Goal: Task Accomplishment & Management: Complete application form

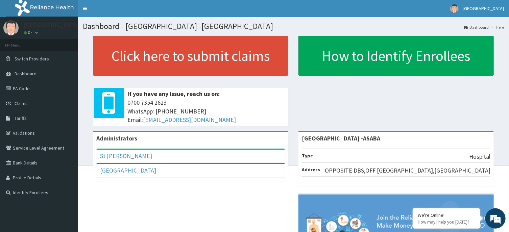
click at [22, 100] on link "Claims" at bounding box center [39, 103] width 78 height 15
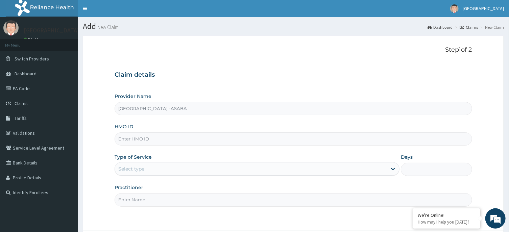
click at [235, 145] on input "HMO ID" at bounding box center [293, 139] width 357 height 13
click at [235, 141] on input "HMO ID" at bounding box center [293, 139] width 357 height 13
type input "CIK/10023/A"
click at [285, 165] on div "Select type" at bounding box center [251, 169] width 272 height 11
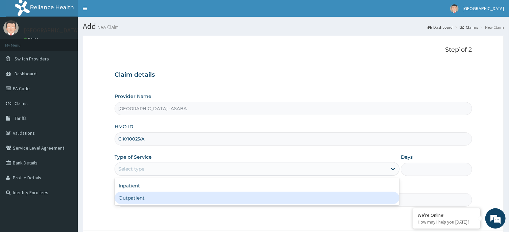
click at [285, 199] on div "Outpatient" at bounding box center [257, 198] width 285 height 12
type input "1"
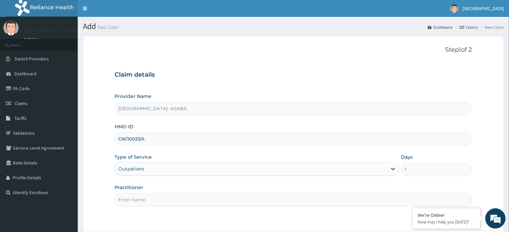
click at [292, 200] on input "Practitioner" at bounding box center [293, 199] width 357 height 13
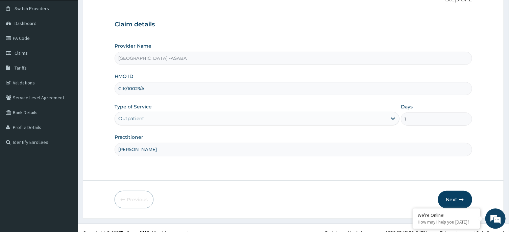
scroll to position [59, 0]
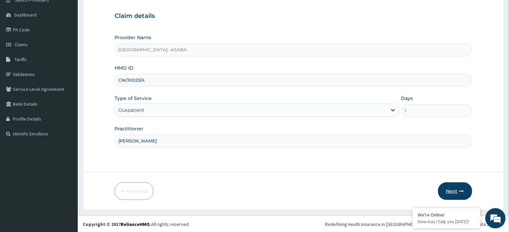
type input "DR BRUNO"
click at [453, 190] on button "Next" at bounding box center [455, 192] width 34 height 18
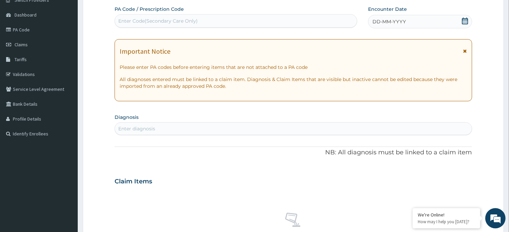
click at [275, 25] on div "Enter Code(Secondary Care Only)" at bounding box center [236, 21] width 242 height 11
type input "PA/BAAB3A"
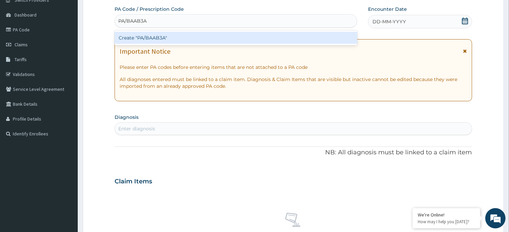
click at [274, 41] on div "Create "PA/BAAB3A"" at bounding box center [236, 38] width 243 height 12
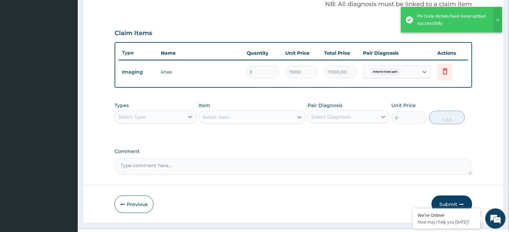
scroll to position [222, 0]
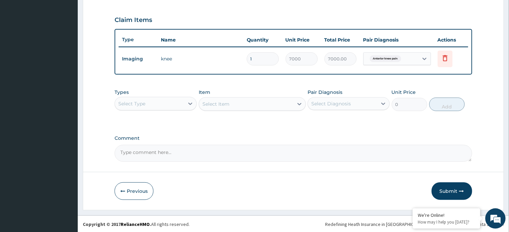
click at [181, 97] on div "Select Type" at bounding box center [156, 104] width 82 height 14
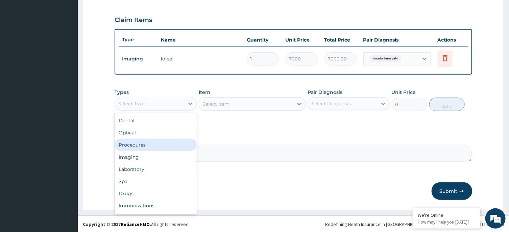
click at [158, 148] on div "Procedures" at bounding box center [156, 145] width 82 height 12
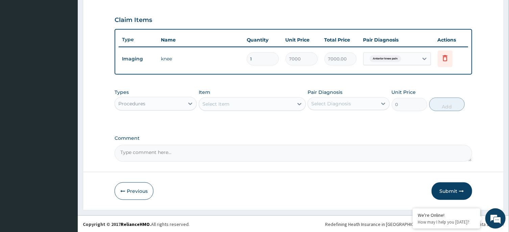
click at [272, 103] on div "Select Item" at bounding box center [246, 104] width 94 height 11
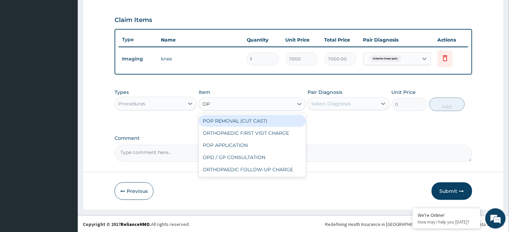
type input "OPD"
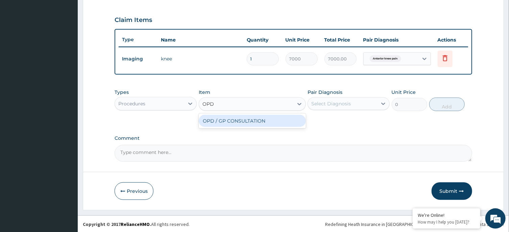
click at [283, 122] on div "OPD / GP CONSULTATION" at bounding box center [252, 121] width 107 height 12
type input "4000"
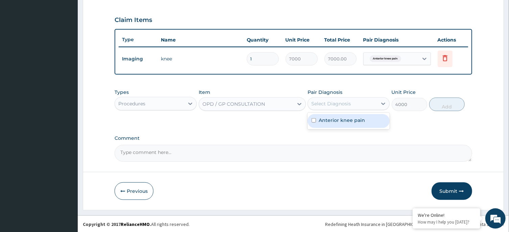
click at [352, 104] on div "Select Diagnosis" at bounding box center [342, 103] width 69 height 11
click at [347, 125] on div "Anterior knee pain" at bounding box center [349, 121] width 82 height 14
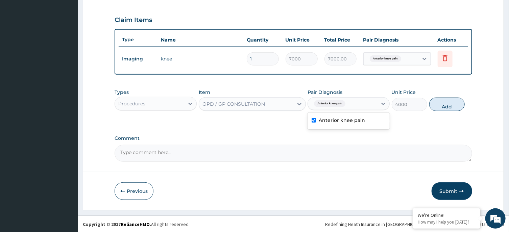
checkbox input "true"
click at [447, 99] on button "Add" at bounding box center [447, 105] width 36 height 14
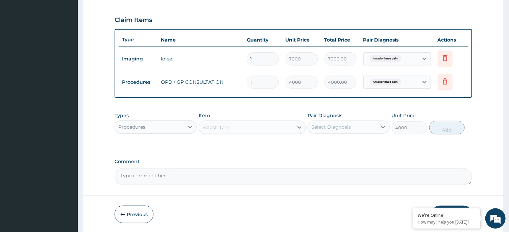
type input "0"
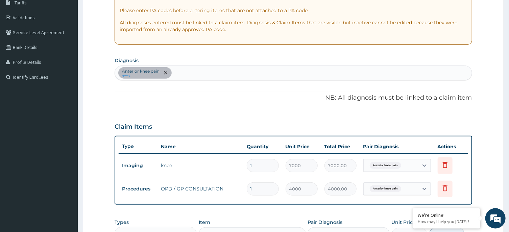
scroll to position [114, 0]
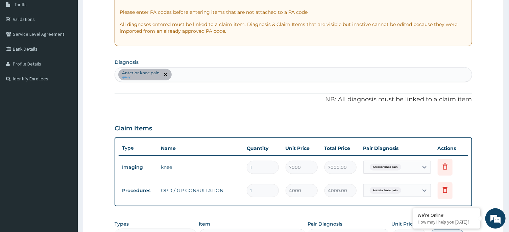
click at [242, 75] on div "Anterior knee pain query" at bounding box center [293, 75] width 357 height 14
type input "MALARIA"
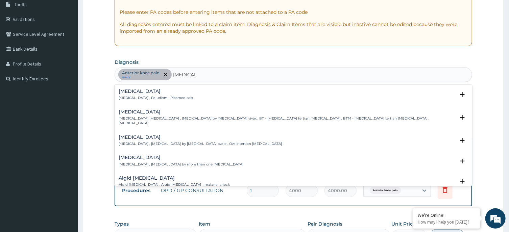
click at [122, 93] on h4 "[MEDICAL_DATA]" at bounding box center [156, 91] width 74 height 5
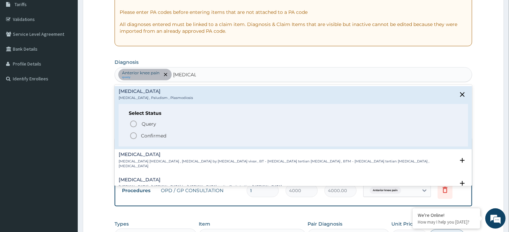
click at [133, 132] on icon "status option filled" at bounding box center [133, 136] width 8 height 8
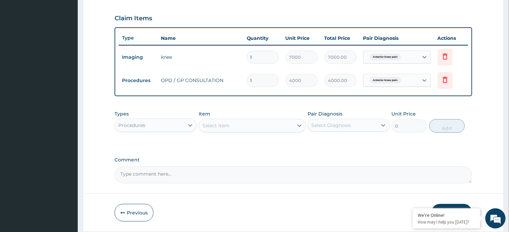
scroll to position [245, 0]
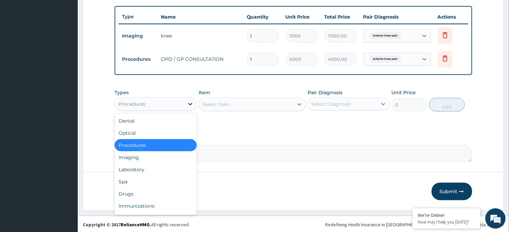
click at [185, 99] on div at bounding box center [190, 104] width 12 height 12
click at [143, 171] on div "Laboratory" at bounding box center [156, 170] width 82 height 12
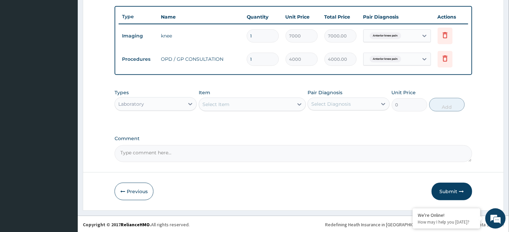
click at [259, 102] on div "Select Item" at bounding box center [246, 104] width 94 height 11
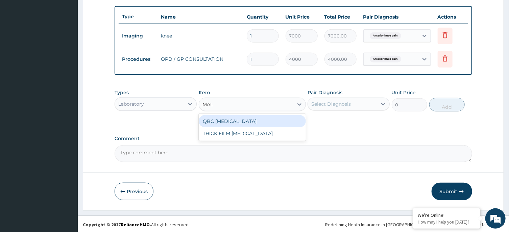
type input "MALA"
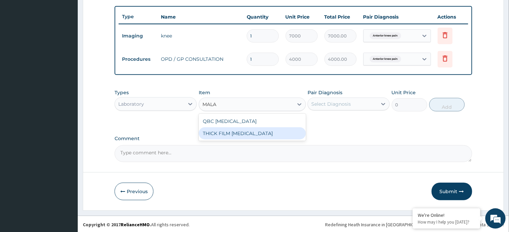
click at [258, 128] on div "THICK FILM MALARIA" at bounding box center [252, 133] width 107 height 12
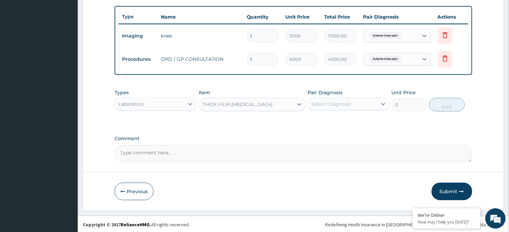
type input "2000"
click at [349, 104] on div "Select Diagnosis" at bounding box center [331, 104] width 40 height 7
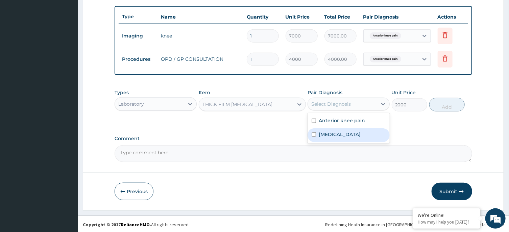
click at [335, 132] on label "[MEDICAL_DATA]" at bounding box center [340, 134] width 42 height 7
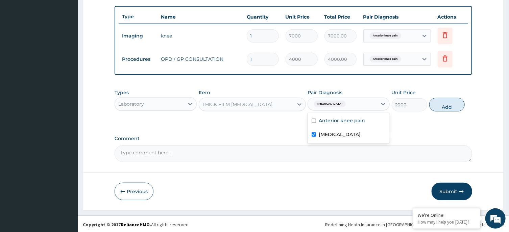
checkbox input "true"
click at [446, 100] on button "Add" at bounding box center [447, 105] width 36 height 14
type input "0"
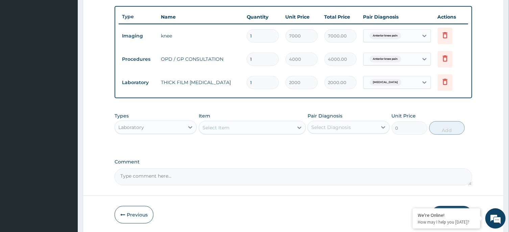
click at [167, 121] on div "Laboratory" at bounding box center [156, 128] width 82 height 14
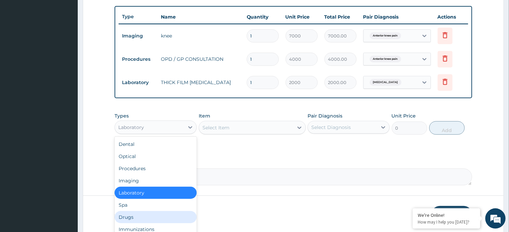
click at [127, 217] on div "Drugs" at bounding box center [156, 217] width 82 height 12
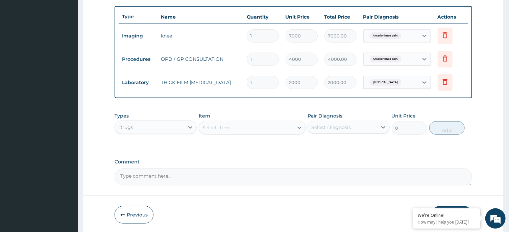
click at [269, 127] on div "Select Item" at bounding box center [246, 127] width 94 height 11
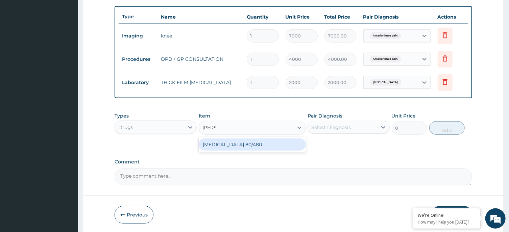
type input "COART"
click at [272, 143] on div "COARTEM 80/480" at bounding box center [252, 145] width 107 height 12
type input "4500"
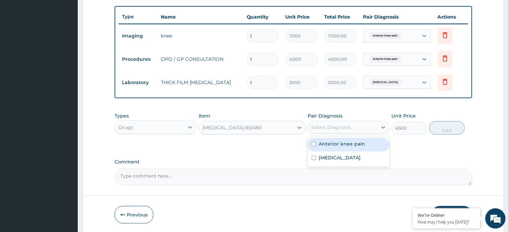
click at [373, 123] on div "Select Diagnosis" at bounding box center [342, 127] width 69 height 11
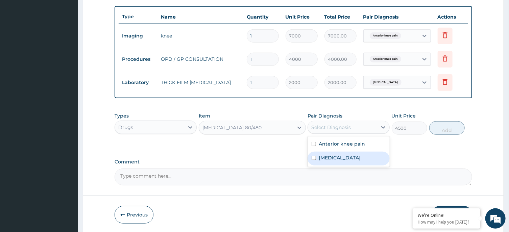
click at [353, 158] on div "[MEDICAL_DATA]" at bounding box center [349, 159] width 82 height 14
checkbox input "true"
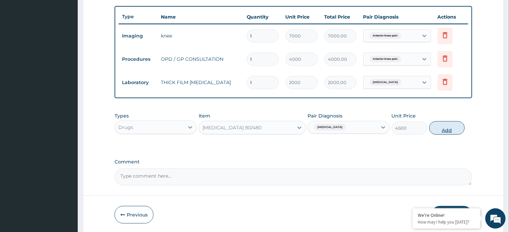
click at [442, 128] on button "Add" at bounding box center [447, 128] width 36 height 14
type input "0"
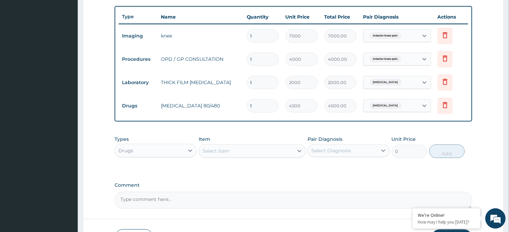
click at [250, 148] on div "Select Item" at bounding box center [246, 151] width 94 height 11
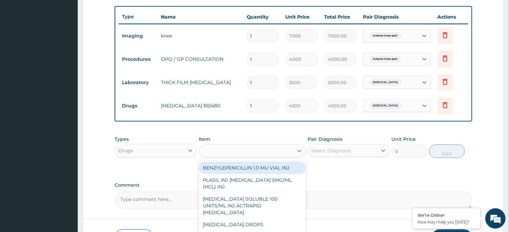
type input "P"
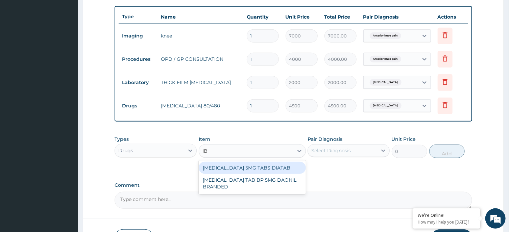
type input "I"
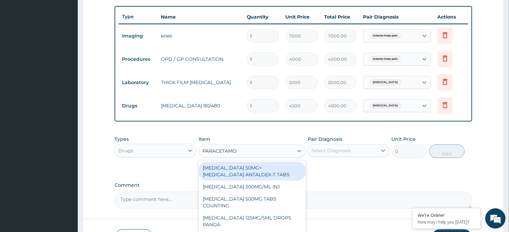
type input "PARACETAMOL"
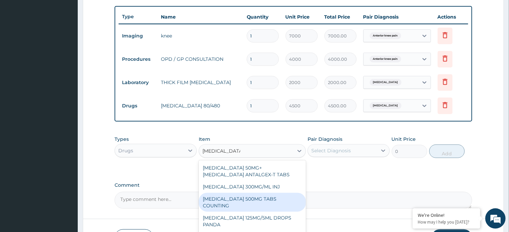
click at [256, 196] on div "PARACETAMOL 500MG TABS COUNTING" at bounding box center [252, 202] width 107 height 19
type input "10"
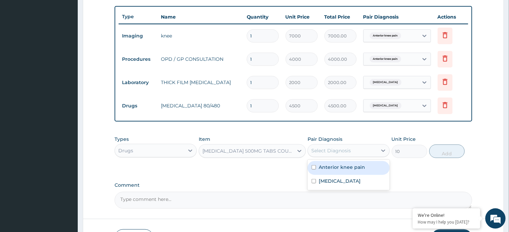
click at [350, 150] on div "Select Diagnosis" at bounding box center [331, 150] width 40 height 7
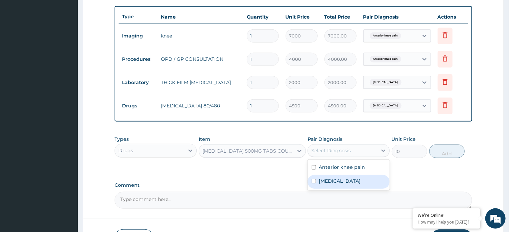
click at [345, 178] on div "Malaria" at bounding box center [349, 182] width 82 height 14
checkbox input "true"
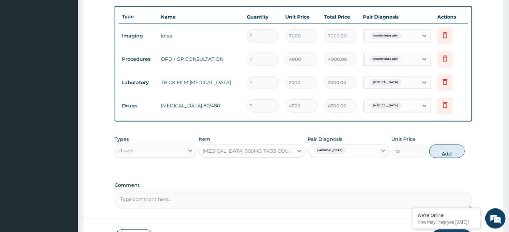
click at [444, 145] on button "Add" at bounding box center [447, 152] width 36 height 14
type input "0"
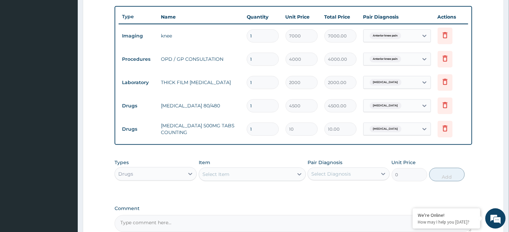
click at [258, 132] on input "1" at bounding box center [263, 129] width 32 height 13
type input "0.00"
type input "2"
type input "20.00"
type input "20"
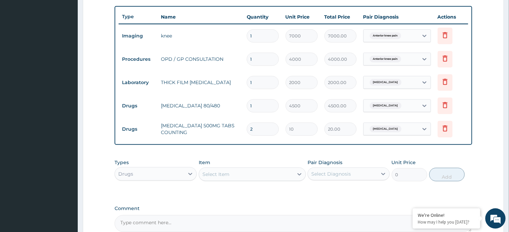
type input "200.00"
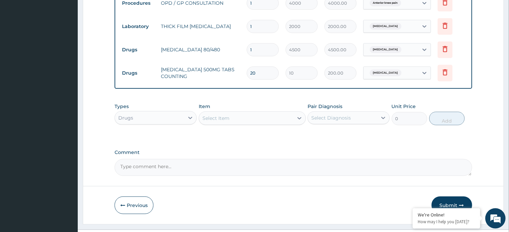
scroll to position [316, 0]
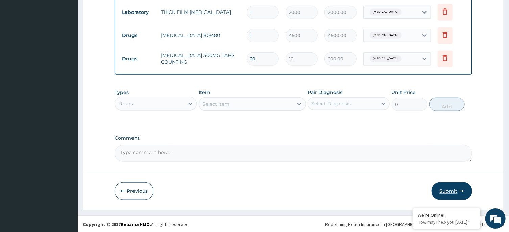
type input "20"
click at [452, 188] on button "Submit" at bounding box center [452, 192] width 41 height 18
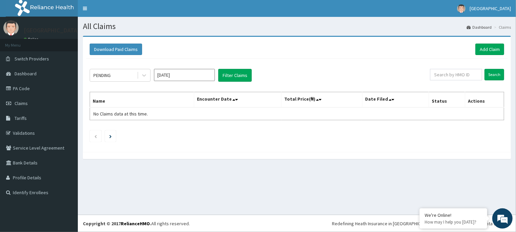
click at [201, 77] on input "Sep 2025" at bounding box center [184, 75] width 61 height 12
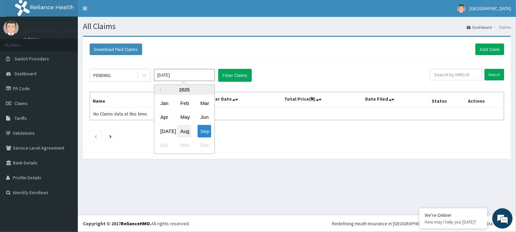
click at [184, 129] on div "Aug" at bounding box center [185, 131] width 14 height 13
type input "Aug 2025"
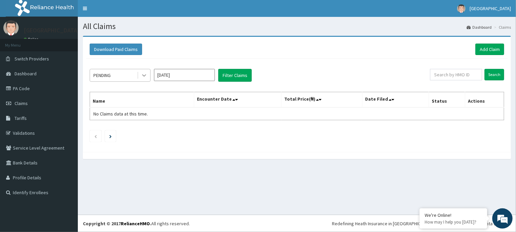
click at [143, 78] on icon at bounding box center [144, 75] width 7 height 7
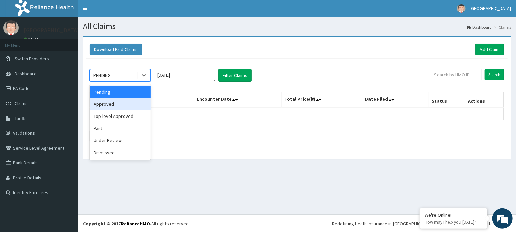
click at [134, 105] on div "Approved" at bounding box center [120, 104] width 61 height 12
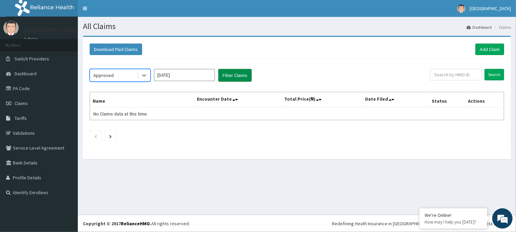
click at [232, 74] on button "Filter Claims" at bounding box center [234, 75] width 33 height 13
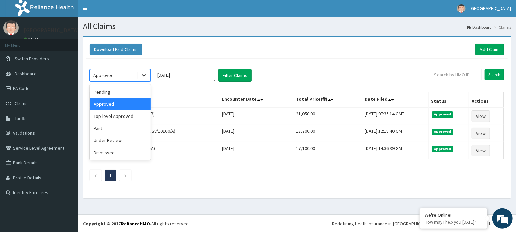
click at [143, 77] on icon at bounding box center [144, 75] width 7 height 7
click at [109, 95] on div "Pending" at bounding box center [120, 92] width 61 height 12
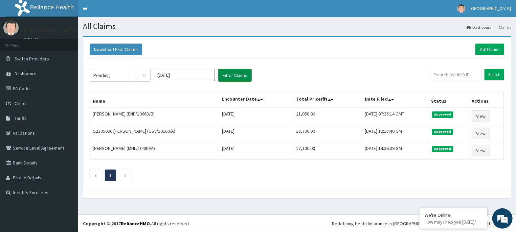
click at [242, 76] on button "Filter Claims" at bounding box center [234, 75] width 33 height 13
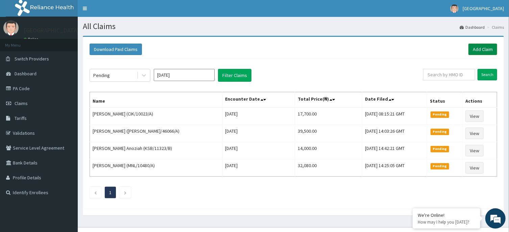
click at [489, 47] on link "Add Claim" at bounding box center [483, 49] width 29 height 11
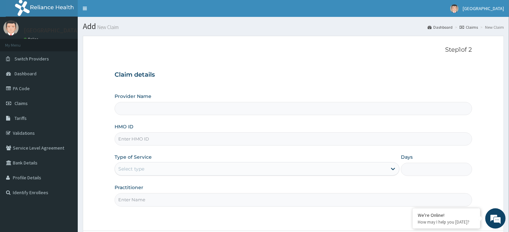
type input "[GEOGRAPHIC_DATA] -ASABA"
click at [208, 137] on input "HMO ID" at bounding box center [293, 139] width 357 height 13
type input "NBP/10038/B"
click at [301, 168] on div "Select type" at bounding box center [251, 169] width 272 height 11
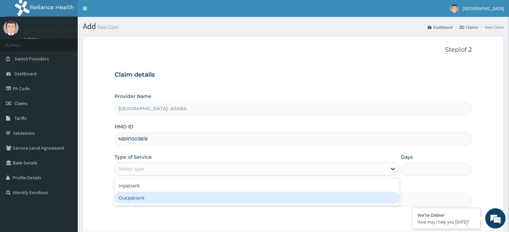
click at [292, 198] on div "Outpatient" at bounding box center [257, 198] width 285 height 12
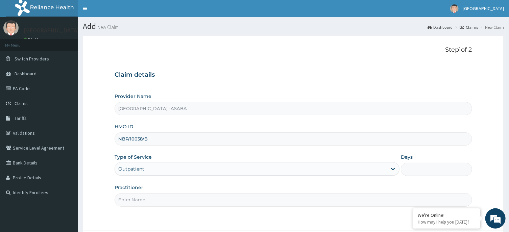
type input "1"
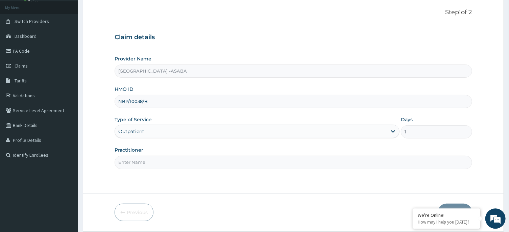
scroll to position [60, 0]
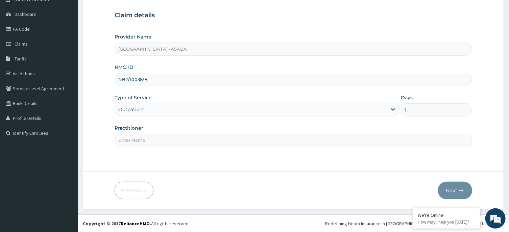
click at [333, 137] on input "Practitioner" at bounding box center [293, 140] width 357 height 13
type input "C"
type input "DR BRUNO"
click at [450, 190] on button "Next" at bounding box center [455, 191] width 34 height 18
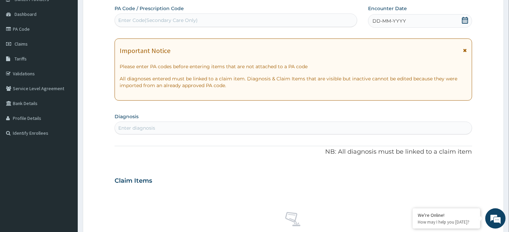
click at [268, 18] on div "Enter Code(Secondary Care Only)" at bounding box center [236, 20] width 242 height 11
type input "O"
type input "PA/088781"
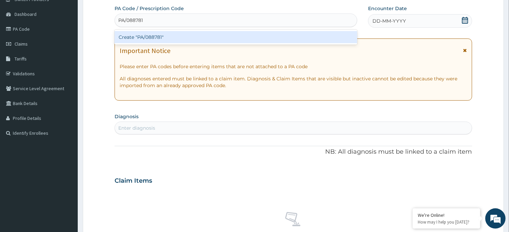
click at [266, 41] on div "Create "PA/088781"" at bounding box center [236, 37] width 243 height 12
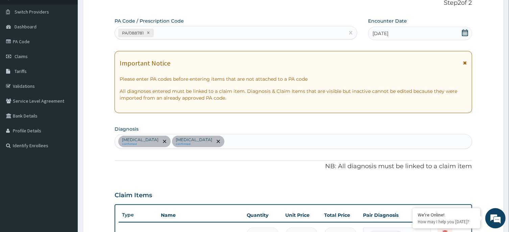
scroll to position [52, 0]
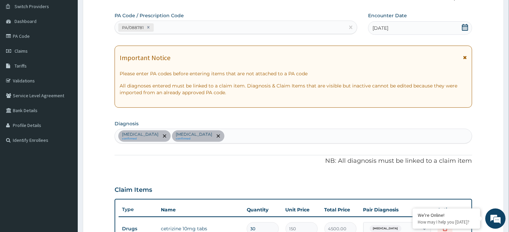
click at [274, 137] on div "Upper respiratory infection confirmed Sepsis confirmed" at bounding box center [293, 136] width 357 height 14
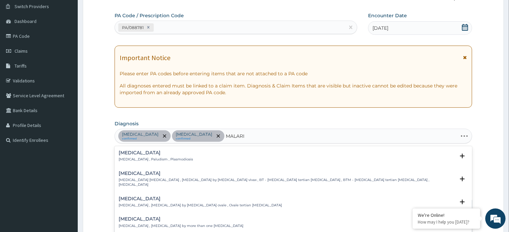
type input "MALARIA"
click at [133, 157] on div "Malaria Malaria , Paludism , Plasmodiosis" at bounding box center [156, 156] width 74 height 12
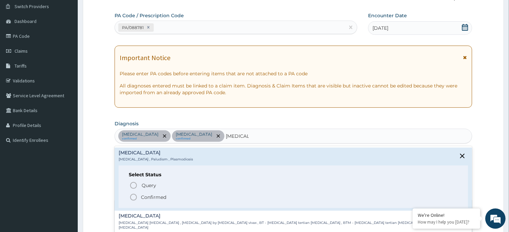
click at [131, 197] on icon "status option filled" at bounding box center [133, 197] width 8 height 8
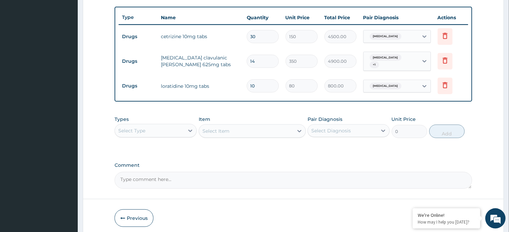
scroll to position [269, 0]
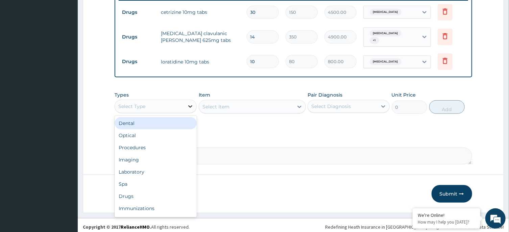
click at [190, 103] on icon at bounding box center [190, 106] width 7 height 7
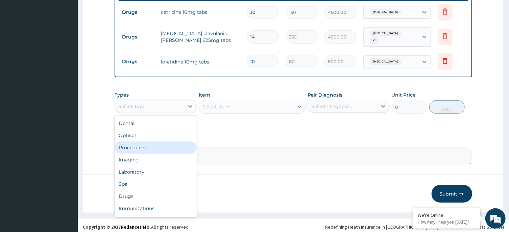
click at [152, 147] on div "Procedures" at bounding box center [156, 148] width 82 height 12
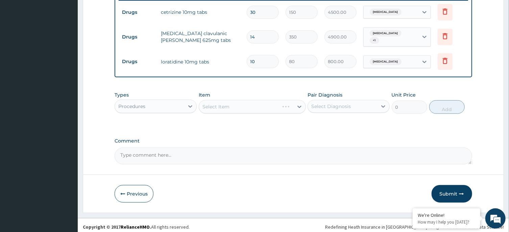
click at [253, 105] on div "Select Item" at bounding box center [252, 107] width 107 height 14
click at [272, 103] on div "Select Item" at bounding box center [252, 107] width 107 height 14
click at [242, 102] on div "Select Item" at bounding box center [246, 106] width 94 height 11
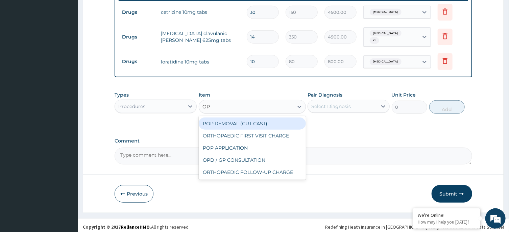
type input "OPD"
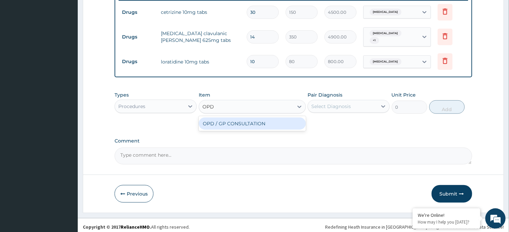
click at [239, 124] on div "OPD / GP CONSULTATION" at bounding box center [252, 124] width 107 height 12
type input "4000"
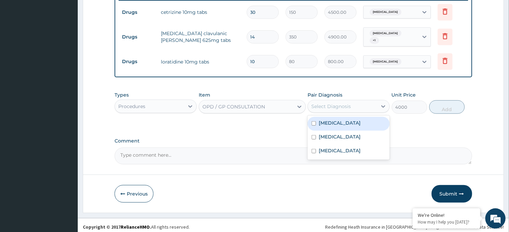
click at [356, 103] on div "Select Diagnosis" at bounding box center [342, 106] width 69 height 11
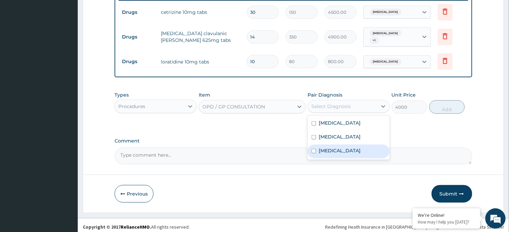
click at [344, 149] on div "[MEDICAL_DATA]" at bounding box center [349, 152] width 82 height 14
checkbox input "true"
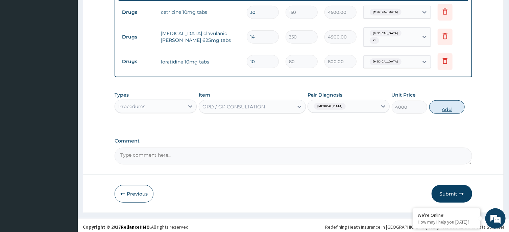
click at [445, 101] on button "Add" at bounding box center [447, 107] width 36 height 14
type input "0"
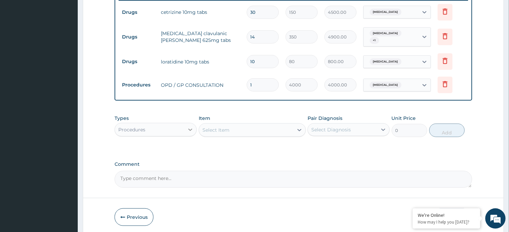
click at [189, 129] on icon at bounding box center [191, 130] width 4 height 2
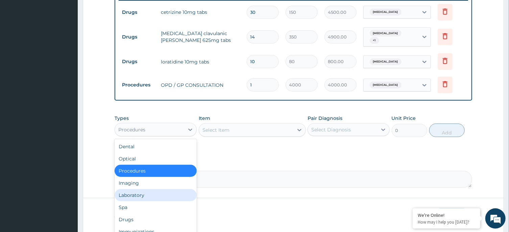
click at [140, 192] on div "Laboratory" at bounding box center [156, 195] width 82 height 12
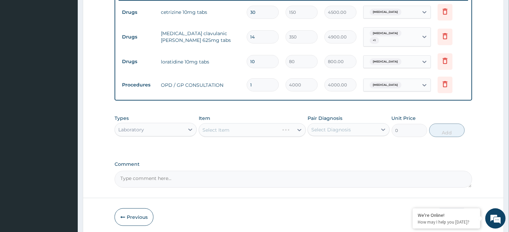
click at [274, 125] on div "Select Item" at bounding box center [252, 130] width 107 height 14
click at [274, 125] on div "Select Item" at bounding box center [246, 130] width 94 height 11
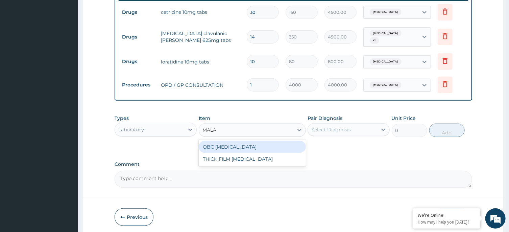
type input "MALAR"
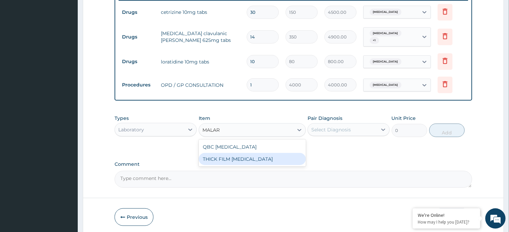
click at [274, 154] on div "THICK FILM MALARIA" at bounding box center [252, 159] width 107 height 12
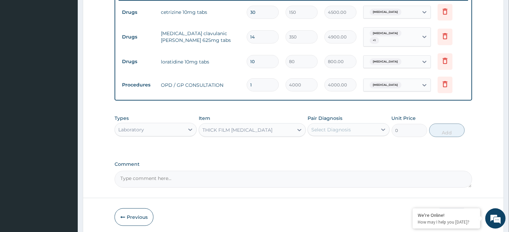
type input "2000"
click at [357, 124] on div "Select Diagnosis" at bounding box center [342, 129] width 69 height 11
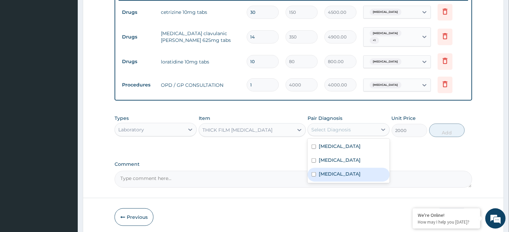
click at [322, 168] on div "Malaria" at bounding box center [349, 175] width 82 height 14
checkbox input "true"
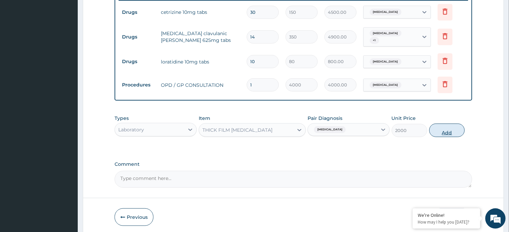
click at [444, 130] on button "Add" at bounding box center [447, 131] width 36 height 14
type input "0"
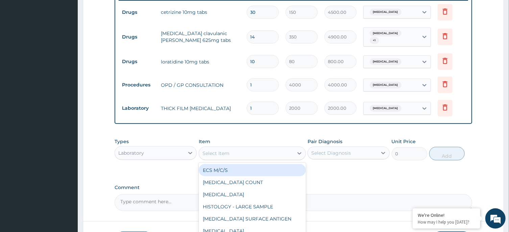
click at [251, 148] on div "Select Item" at bounding box center [246, 153] width 94 height 11
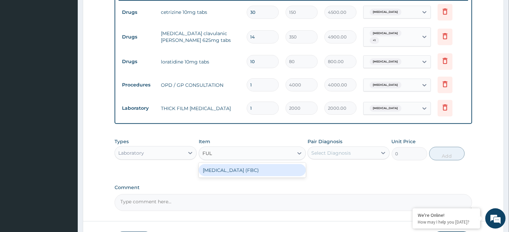
type input "FULL"
click at [258, 167] on div "FULL BLOOD COUNT (FBC)" at bounding box center [252, 170] width 107 height 12
type input "6000"
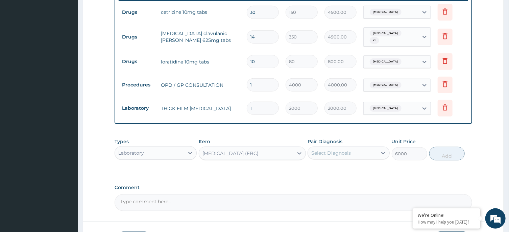
click at [335, 150] on div "Select Diagnosis" at bounding box center [331, 153] width 40 height 7
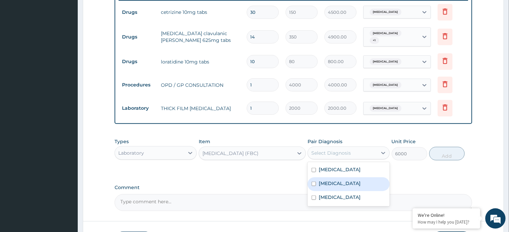
click at [347, 184] on div "Sepsis" at bounding box center [349, 185] width 82 height 14
checkbox input "true"
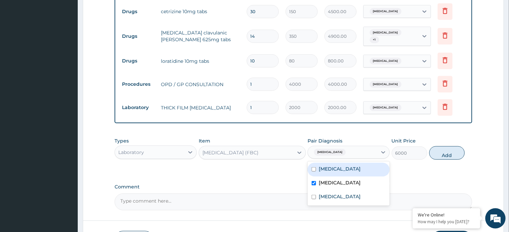
scroll to position [270, 0]
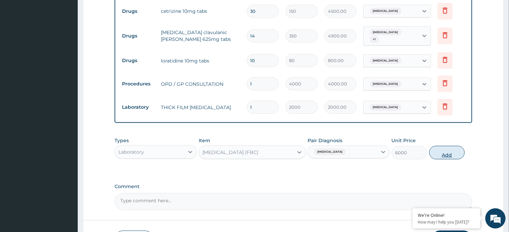
click at [454, 146] on button "Add" at bounding box center [447, 153] width 36 height 14
type input "0"
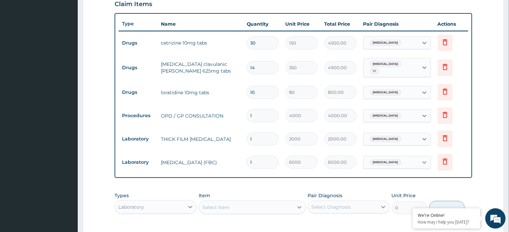
scroll to position [339, 0]
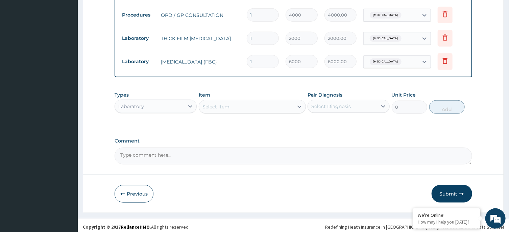
click at [183, 101] on div "Laboratory" at bounding box center [149, 106] width 69 height 11
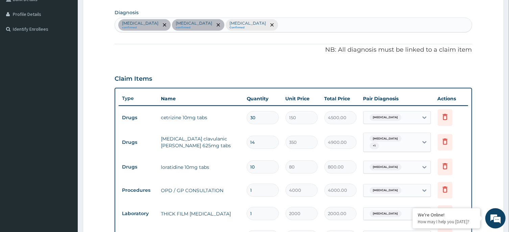
scroll to position [148, 0]
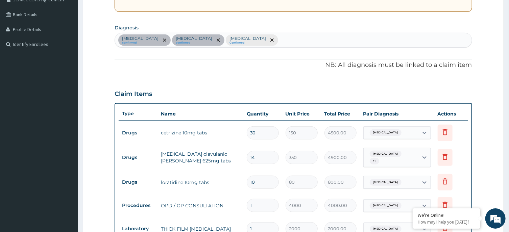
click at [368, 37] on div "Upper respiratory infection confirmed Sepsis confirmed Malaria Confirmed" at bounding box center [293, 40] width 357 height 14
type input "O"
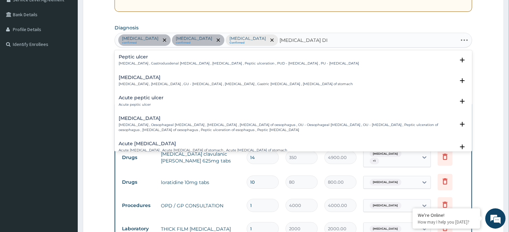
type input "PEPTIC ULCER DISEA"
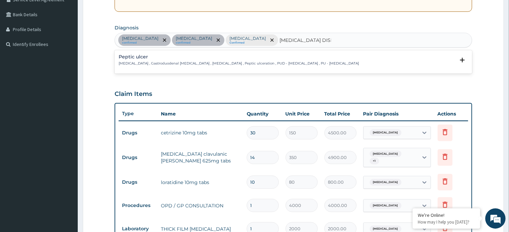
click at [149, 61] on div "Peptic ulcer Peptic ulcer , Gastroduodenal ulcer , Peptic ulcer disease , Pepti…" at bounding box center [239, 60] width 240 height 12
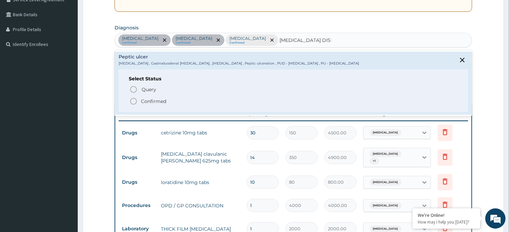
click at [134, 98] on icon "status option filled" at bounding box center [133, 101] width 8 height 8
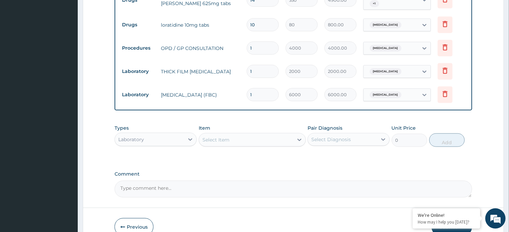
scroll to position [339, 0]
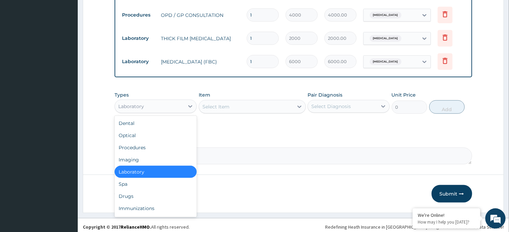
click at [170, 101] on div "Laboratory" at bounding box center [149, 106] width 69 height 11
click at [134, 190] on div "Drugs" at bounding box center [156, 196] width 82 height 12
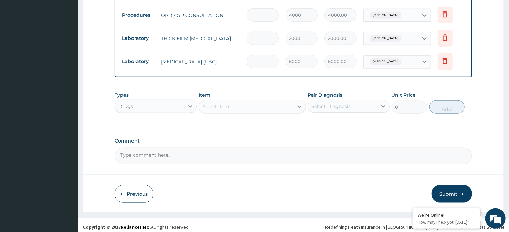
click at [252, 101] on div "Select Item" at bounding box center [246, 106] width 94 height 11
click at [259, 101] on div "Select Item" at bounding box center [246, 106] width 94 height 11
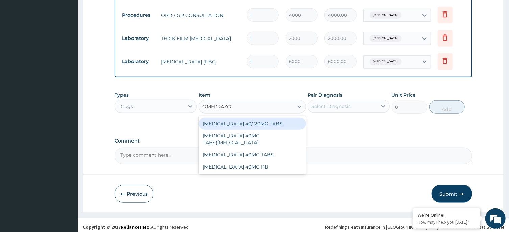
type input "OMEPRAZOL"
click at [261, 118] on div "ESOMEPRAZOLE 40/ 20MG TABS" at bounding box center [252, 124] width 107 height 12
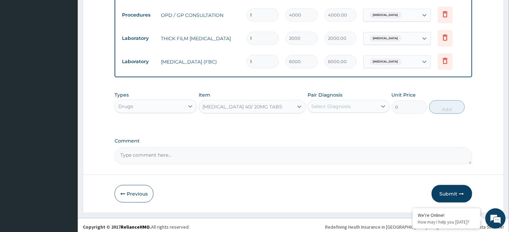
type input "150"
click at [336, 103] on div "Select Diagnosis" at bounding box center [331, 106] width 40 height 7
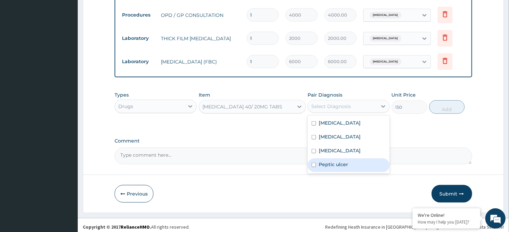
click at [329, 161] on label "Peptic ulcer" at bounding box center [333, 164] width 29 height 7
checkbox input "true"
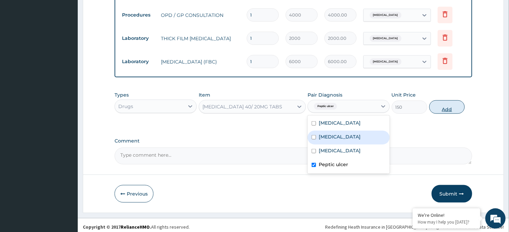
click at [442, 106] on button "Add" at bounding box center [447, 107] width 36 height 14
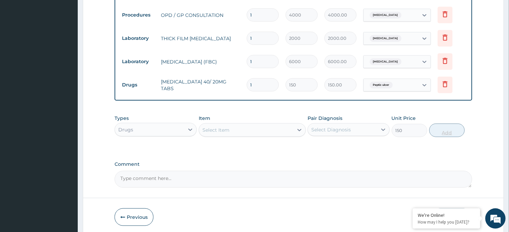
type input "0"
click at [241, 128] on div "Select Item" at bounding box center [246, 130] width 94 height 11
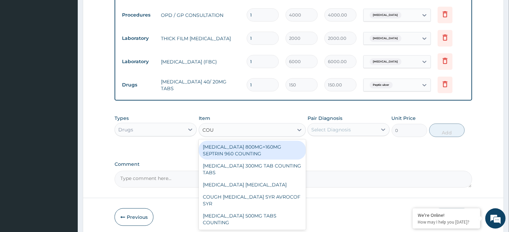
type input "COUG"
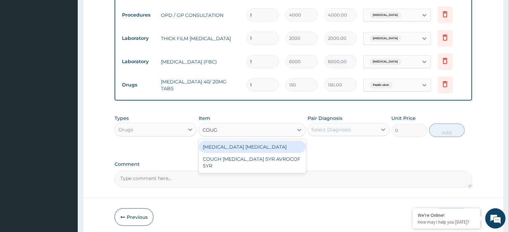
click at [249, 144] on div "BENYLIN DRY COUGH" at bounding box center [252, 147] width 107 height 12
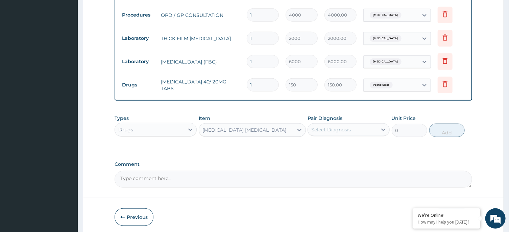
type input "4800"
click at [369, 124] on div "Select Diagnosis" at bounding box center [342, 129] width 69 height 11
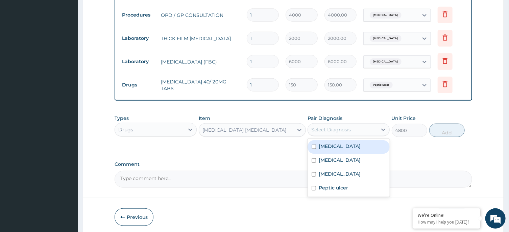
click at [345, 146] on div "[MEDICAL_DATA]" at bounding box center [349, 147] width 82 height 14
checkbox input "true"
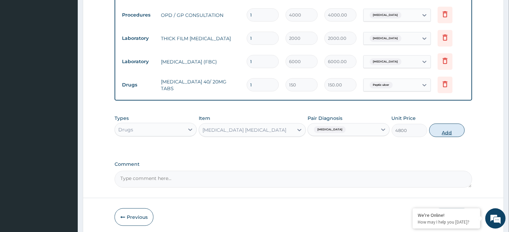
click at [454, 125] on button "Add" at bounding box center [447, 131] width 36 height 14
type input "0"
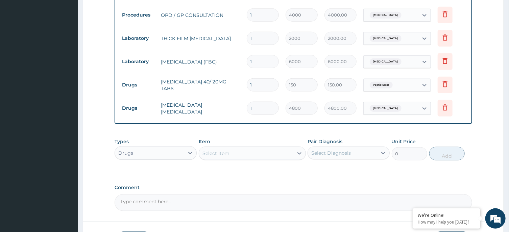
click at [252, 148] on div "Select Item" at bounding box center [246, 153] width 94 height 11
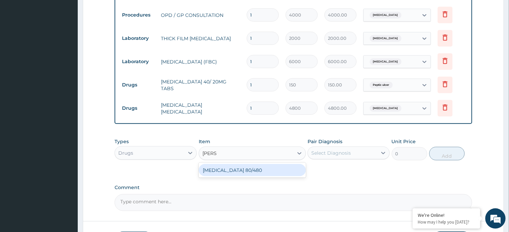
type input "COART"
click at [253, 168] on div "COARTEM 80/480" at bounding box center [252, 170] width 107 height 12
type input "4500"
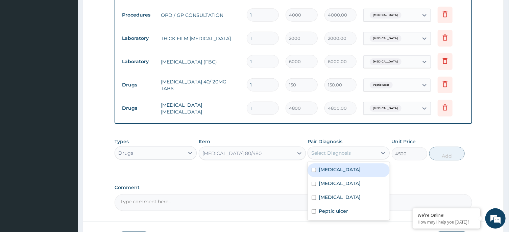
click at [350, 150] on div "Select Diagnosis" at bounding box center [331, 153] width 40 height 7
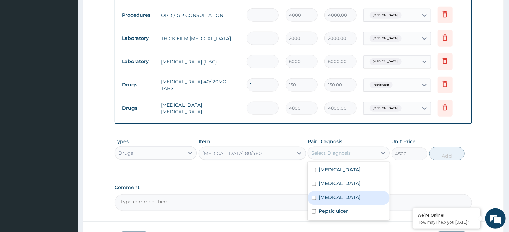
click at [337, 191] on div "Malaria" at bounding box center [349, 198] width 82 height 14
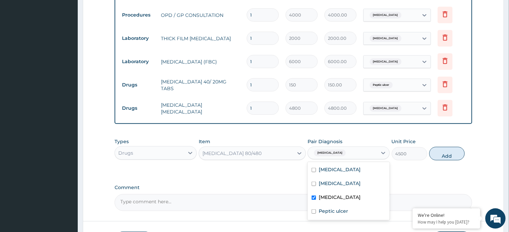
checkbox input "true"
click at [443, 147] on button "Add" at bounding box center [447, 154] width 36 height 14
type input "0"
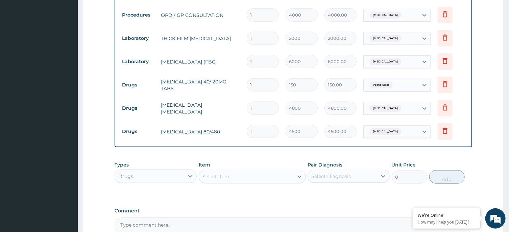
scroll to position [401, 0]
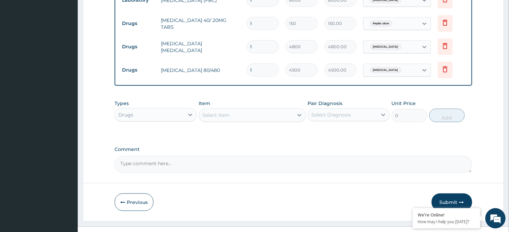
click at [253, 110] on div "Select Item" at bounding box center [246, 115] width 94 height 11
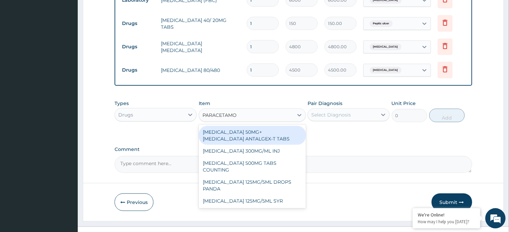
type input "PARACETAMOL"
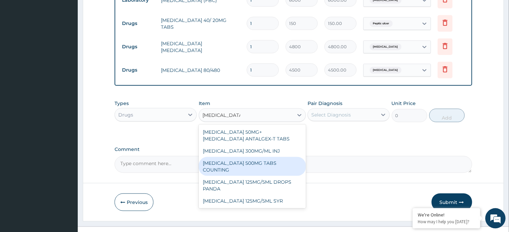
click at [272, 163] on div "PARACETAMOL 500MG TABS COUNTING" at bounding box center [252, 166] width 107 height 19
type input "10"
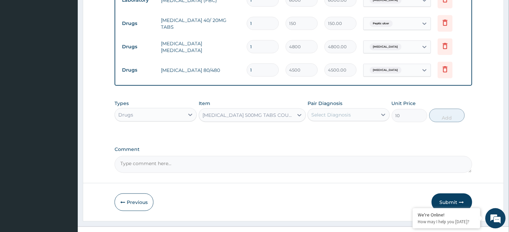
click at [349, 112] on div "Select Diagnosis" at bounding box center [331, 115] width 40 height 7
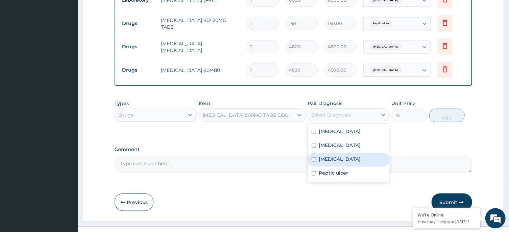
click at [336, 156] on label "Malaria" at bounding box center [340, 159] width 42 height 7
checkbox input "true"
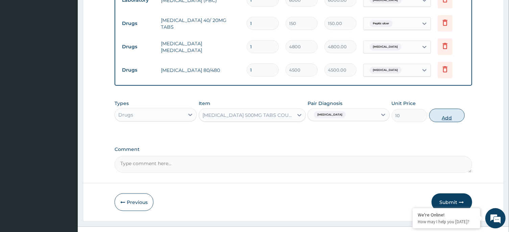
click at [448, 111] on button "Add" at bounding box center [447, 116] width 36 height 14
type input "0"
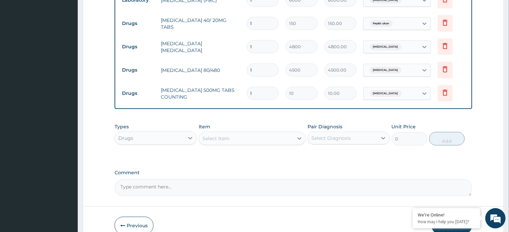
click at [262, 87] on input "1" at bounding box center [263, 93] width 32 height 13
type input "0.00"
type input "2"
type input "20.00"
type input "20"
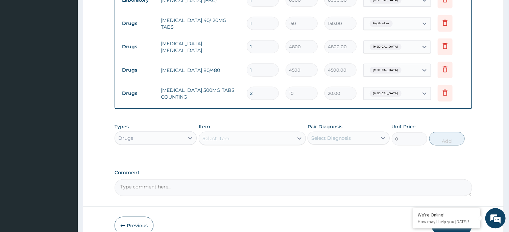
type input "200.00"
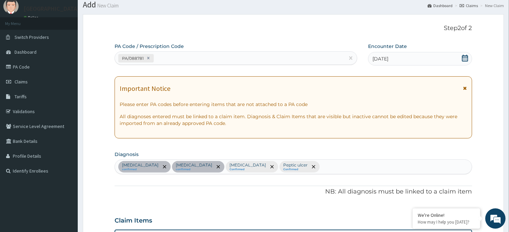
scroll to position [0, 0]
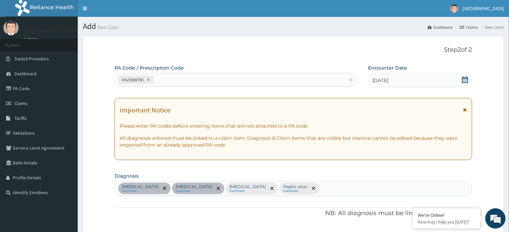
type input "20"
click at [279, 77] on div "PA/088781" at bounding box center [230, 79] width 230 height 11
type input "PA/1B48F4"
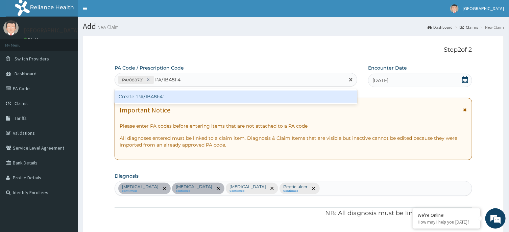
click at [282, 95] on div "Create "PA/1B48F4"" at bounding box center [236, 97] width 243 height 12
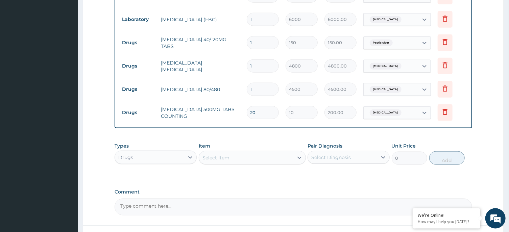
scroll to position [384, 0]
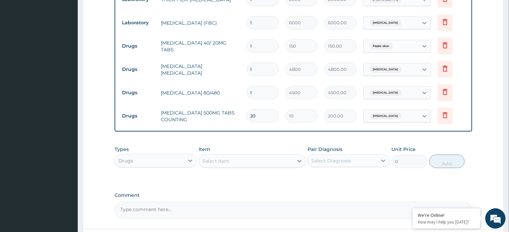
click at [264, 44] on input "1" at bounding box center [263, 46] width 32 height 13
type input "0.00"
type input "1"
type input "150.00"
type input "15"
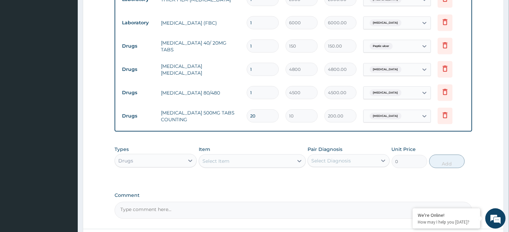
type input "2250.00"
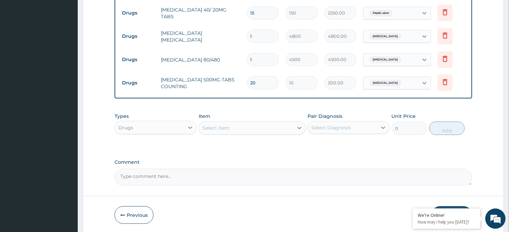
scroll to position [439, 0]
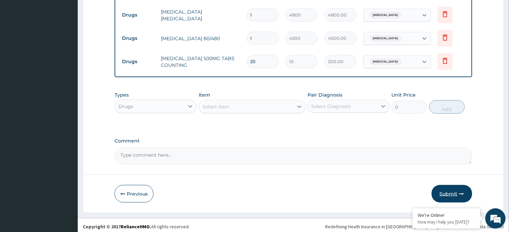
type input "15"
click at [446, 189] on button "Submit" at bounding box center [452, 194] width 41 height 18
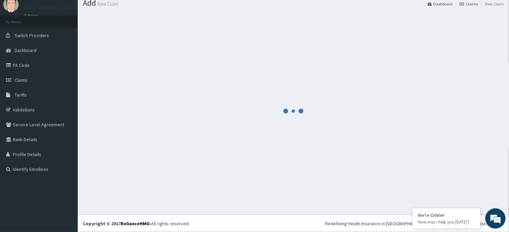
scroll to position [23, 0]
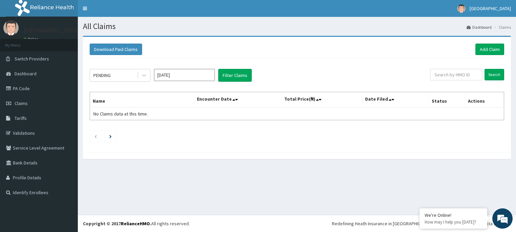
click at [204, 71] on input "[DATE]" at bounding box center [184, 75] width 61 height 12
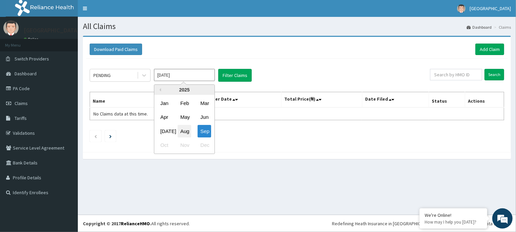
click at [184, 127] on div "Aug" at bounding box center [185, 131] width 14 height 13
type input "[DATE]"
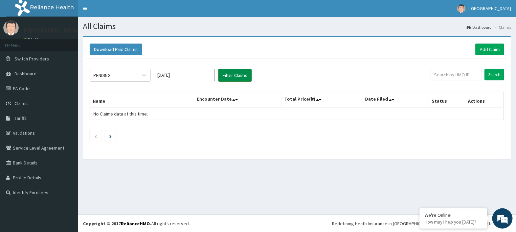
click at [238, 73] on button "Filter Claims" at bounding box center [234, 75] width 33 height 13
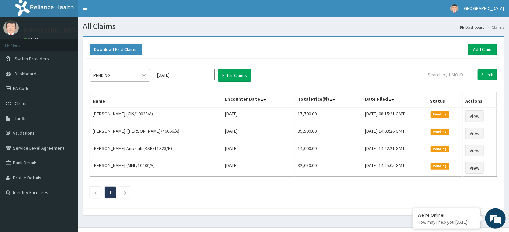
click at [148, 80] on div at bounding box center [144, 75] width 12 height 12
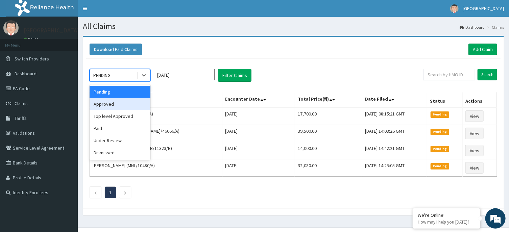
click at [138, 104] on div "Approved" at bounding box center [120, 104] width 61 height 12
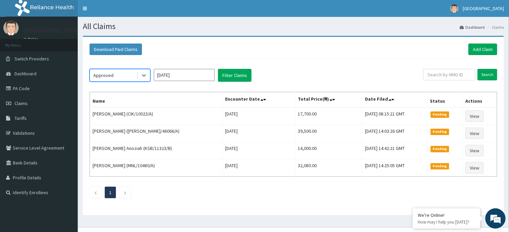
click at [244, 69] on div "option Approved, selected. Select is focused ,type to refine list, press Down t…" at bounding box center [293, 132] width 415 height 146
click at [242, 72] on button "Filter Claims" at bounding box center [234, 75] width 33 height 13
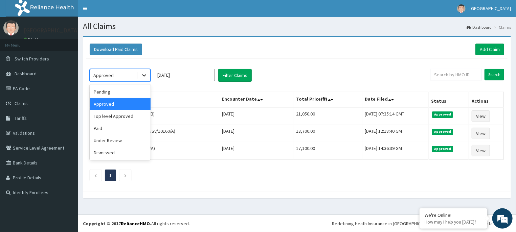
click at [146, 74] on icon at bounding box center [144, 75] width 7 height 7
click at [119, 140] on div "Under Review" at bounding box center [120, 141] width 61 height 12
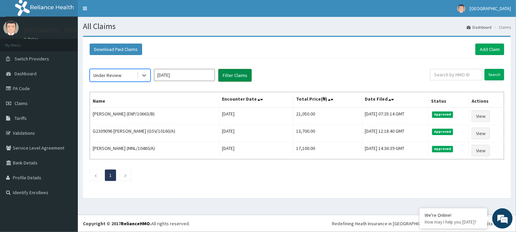
click at [236, 74] on button "Filter Claims" at bounding box center [234, 75] width 33 height 13
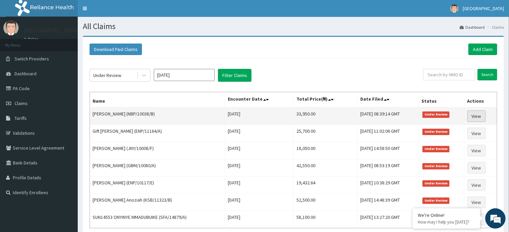
click at [479, 114] on link "View" at bounding box center [477, 116] width 18 height 11
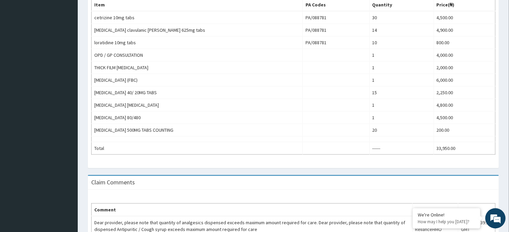
scroll to position [287, 0]
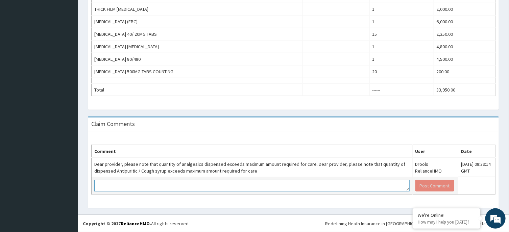
click at [311, 182] on textarea at bounding box center [251, 185] width 315 height 11
type textarea "PLEASE REVERT"
click at [425, 182] on button "Post Comment" at bounding box center [435, 185] width 39 height 11
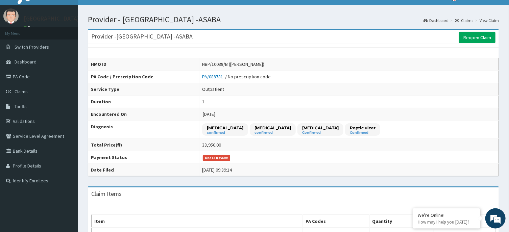
scroll to position [0, 0]
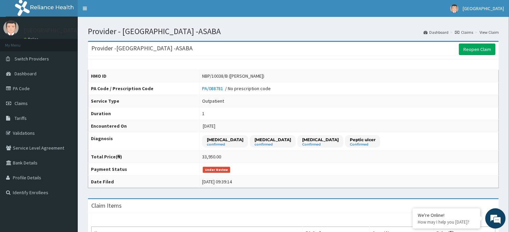
click at [464, 31] on link "Claims" at bounding box center [464, 32] width 18 height 6
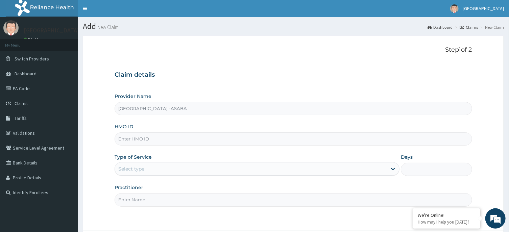
click at [237, 142] on input "HMO ID" at bounding box center [293, 139] width 357 height 13
type input "NBP/10038/B"
click at [255, 168] on div "Select type" at bounding box center [251, 169] width 272 height 11
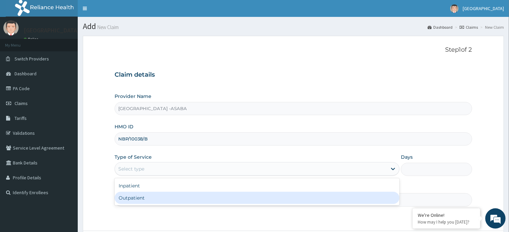
click at [257, 197] on div "Outpatient" at bounding box center [257, 198] width 285 height 12
type input "1"
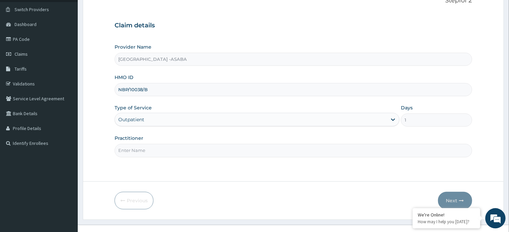
scroll to position [60, 0]
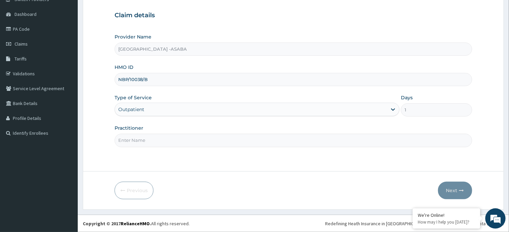
click at [334, 141] on input "Practitioner" at bounding box center [293, 140] width 357 height 13
type input "[PERSON_NAME]"
click at [460, 189] on icon "button" at bounding box center [461, 190] width 5 height 5
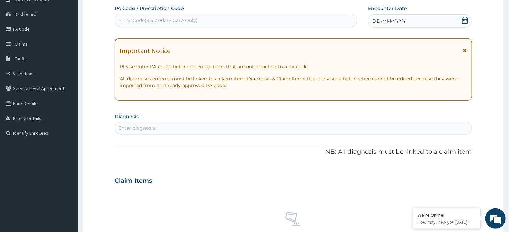
click at [293, 21] on div "Enter Code(Secondary Care Only)" at bounding box center [236, 20] width 242 height 11
type input "PA/1B48F4"
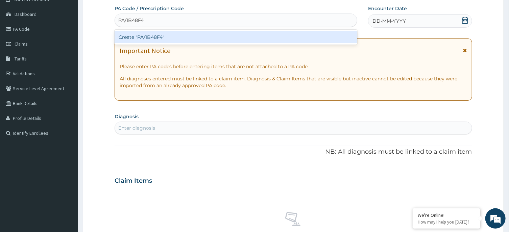
click at [292, 33] on div "Create "PA/1B48F4"" at bounding box center [236, 37] width 243 height 12
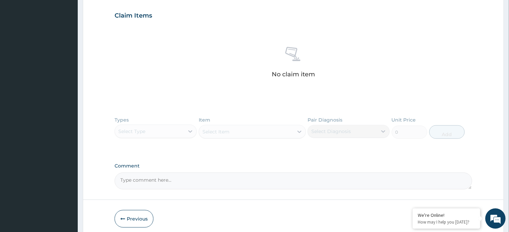
scroll to position [260, 0]
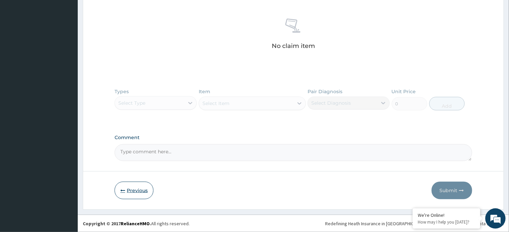
click at [141, 192] on button "Previous" at bounding box center [134, 191] width 39 height 18
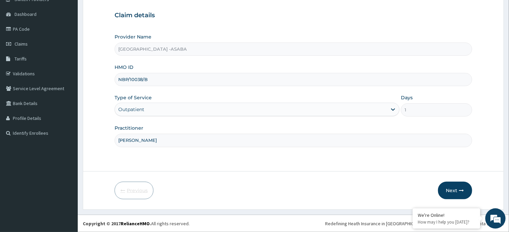
scroll to position [60, 0]
click at [156, 86] on input "NBP/10038/B" at bounding box center [293, 79] width 357 height 13
type input "NBP/10038/A"
click at [458, 192] on button "Next" at bounding box center [455, 191] width 34 height 18
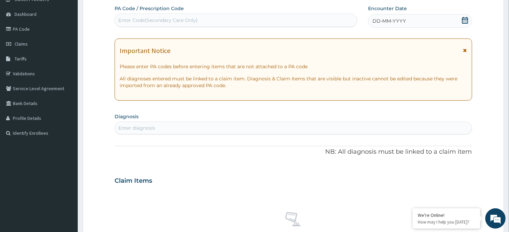
click at [301, 19] on div "Enter Code(Secondary Care Only)" at bounding box center [236, 20] width 242 height 11
type input "PA/1B48F4"
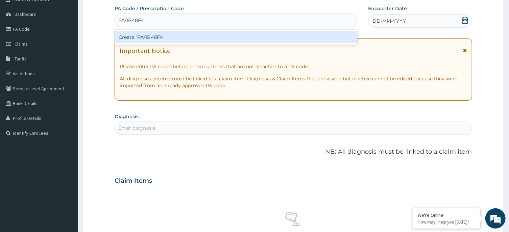
click at [278, 35] on div "Create "PA/1B48F4"" at bounding box center [236, 37] width 243 height 12
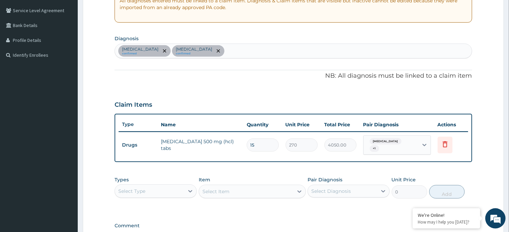
scroll to position [185, 0]
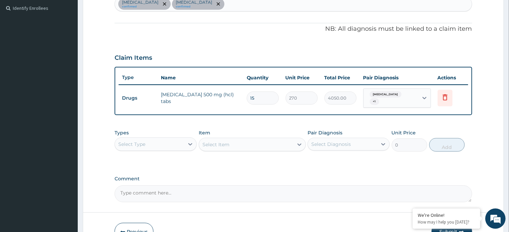
click at [179, 143] on div "Select Type" at bounding box center [149, 144] width 69 height 11
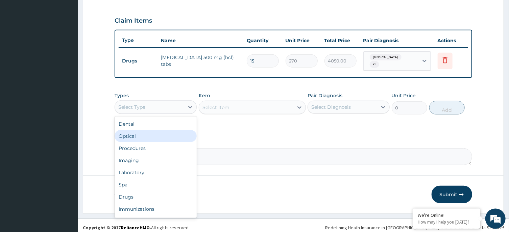
scroll to position [226, 0]
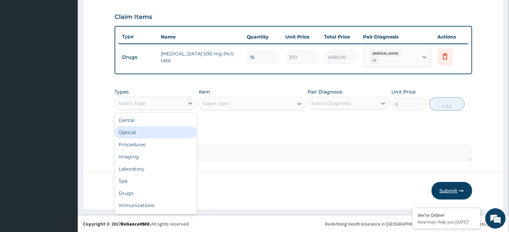
click at [453, 187] on button "Submit" at bounding box center [452, 191] width 41 height 18
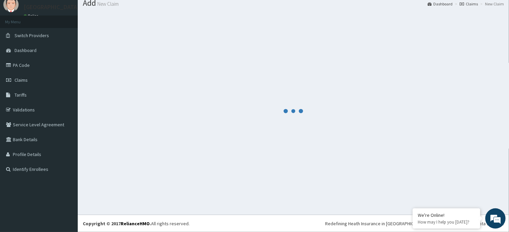
scroll to position [23, 0]
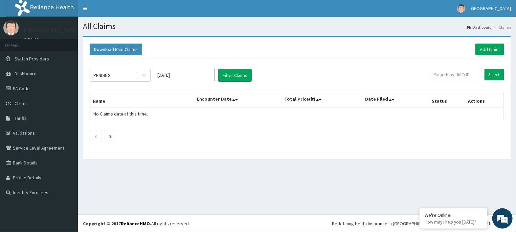
click at [195, 74] on input "[DATE]" at bounding box center [184, 75] width 61 height 12
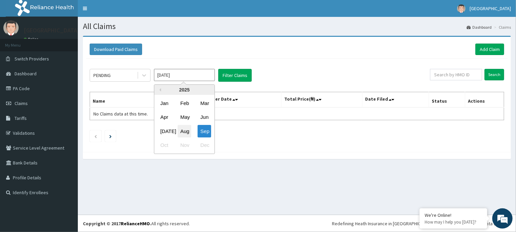
click at [189, 129] on div "Aug" at bounding box center [185, 131] width 14 height 13
type input "[DATE]"
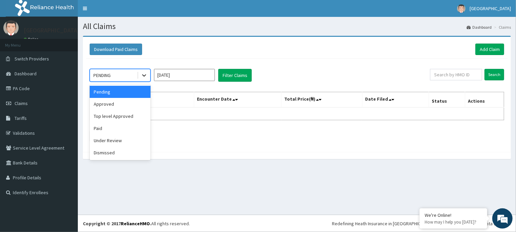
click at [143, 71] on div at bounding box center [144, 75] width 12 height 12
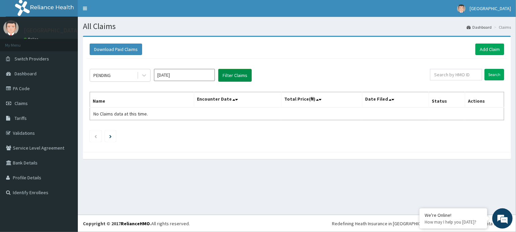
click at [237, 72] on button "Filter Claims" at bounding box center [234, 75] width 33 height 13
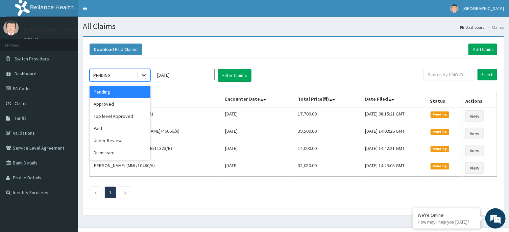
click at [145, 76] on icon at bounding box center [144, 75] width 7 height 7
click at [123, 103] on div "Approved" at bounding box center [120, 104] width 61 height 12
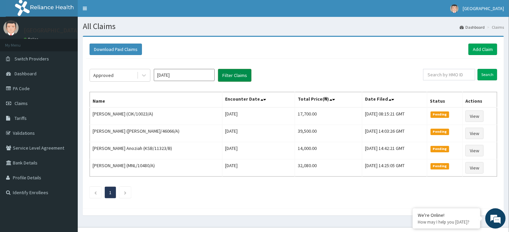
click at [236, 72] on button "Filter Claims" at bounding box center [234, 75] width 33 height 13
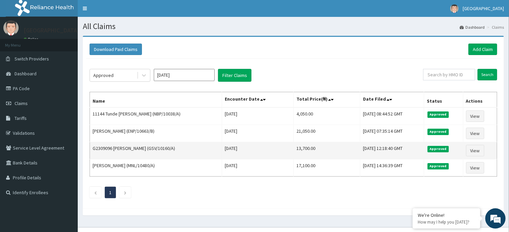
click at [205, 155] on td "G2309096 [PERSON_NAME] (GSV/10160/A)" at bounding box center [156, 150] width 132 height 17
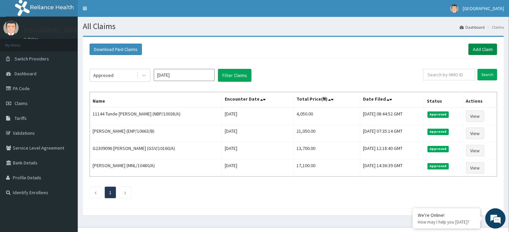
click at [487, 45] on link "Add Claim" at bounding box center [483, 49] width 29 height 11
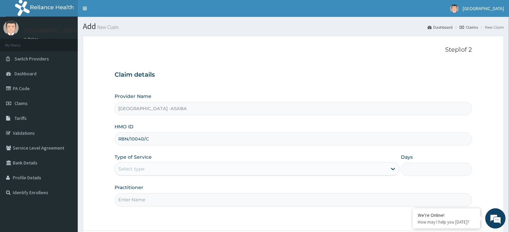
type input "RBN/10040/C"
click at [289, 167] on div "Select type" at bounding box center [251, 169] width 272 height 11
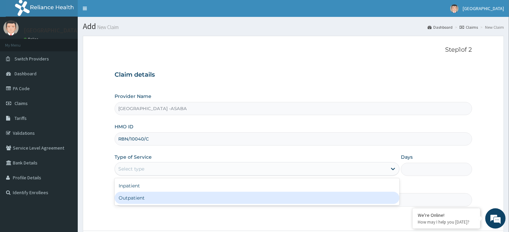
click at [268, 197] on div "Outpatient" at bounding box center [257, 198] width 285 height 12
type input "1"
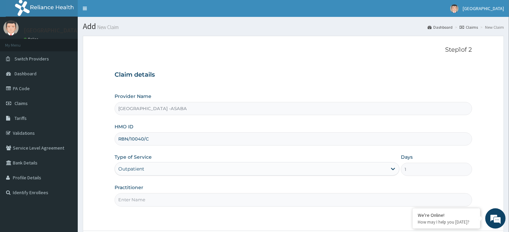
click at [279, 196] on input "Practitioner" at bounding box center [293, 199] width 357 height 13
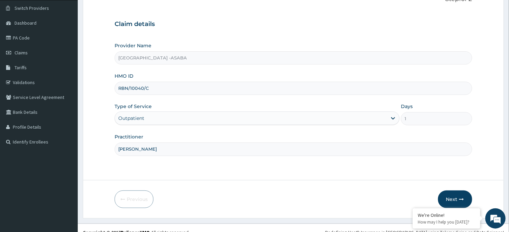
scroll to position [60, 0]
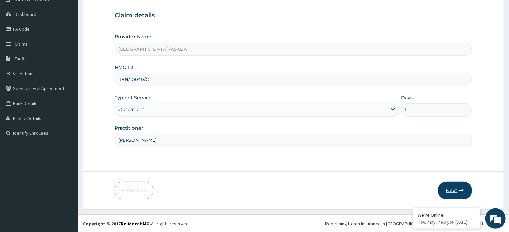
type input "[PERSON_NAME]"
click at [455, 189] on button "Next" at bounding box center [455, 191] width 34 height 18
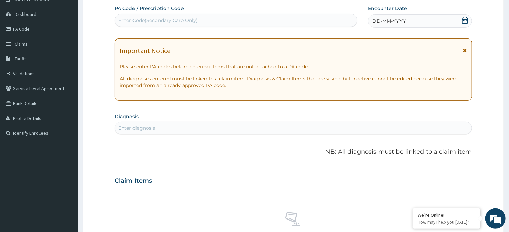
click at [306, 21] on div "Enter Code(Secondary Care Only)" at bounding box center [236, 20] width 242 height 11
click at [430, 17] on div "DD-MM-YYYY" at bounding box center [420, 21] width 104 height 14
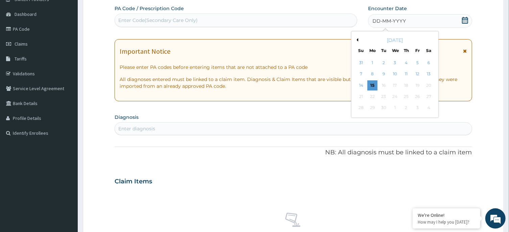
click at [358, 40] on button "Previous Month" at bounding box center [356, 39] width 3 height 3
click at [418, 94] on div "22" at bounding box center [418, 97] width 10 height 10
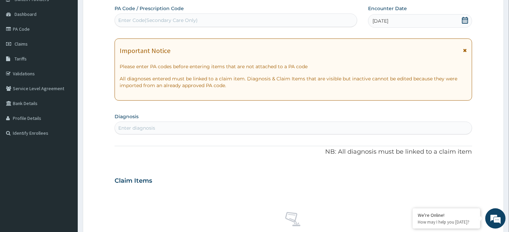
click at [369, 125] on div "Enter diagnosis" at bounding box center [293, 128] width 357 height 11
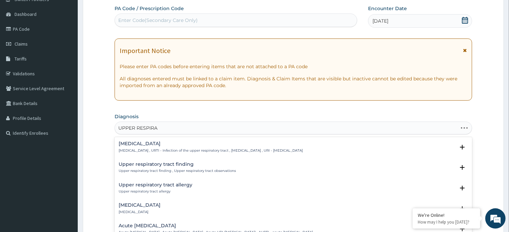
type input "UPPER RESPIRAT"
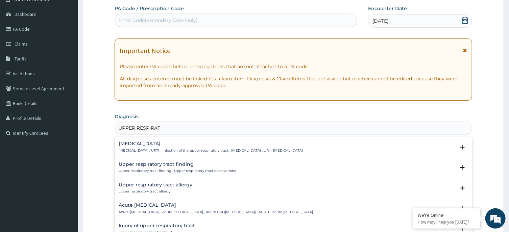
click at [146, 143] on h4 "[MEDICAL_DATA]" at bounding box center [211, 143] width 184 height 5
